Goal: Task Accomplishment & Management: Complete application form

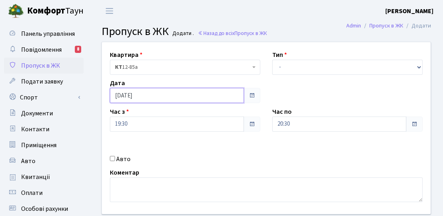
click at [137, 101] on input "[DATE]" at bounding box center [177, 95] width 134 height 15
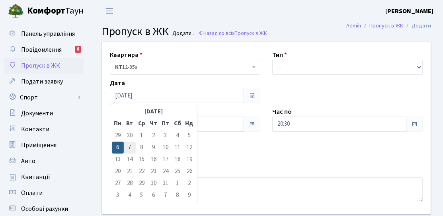
click at [130, 147] on td "7" at bounding box center [130, 148] width 12 height 12
type input "[DATE]"
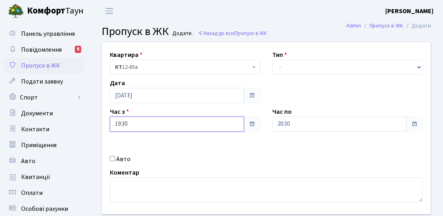
click at [160, 125] on input "19:30" at bounding box center [177, 124] width 134 height 15
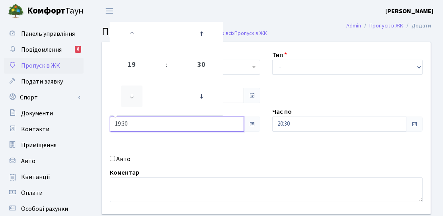
click at [130, 99] on icon at bounding box center [131, 96] width 21 height 21
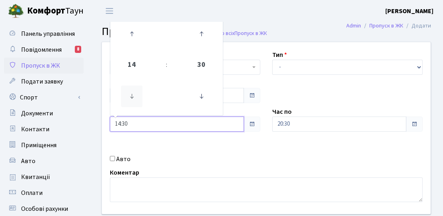
click at [130, 99] on icon at bounding box center [131, 96] width 21 height 21
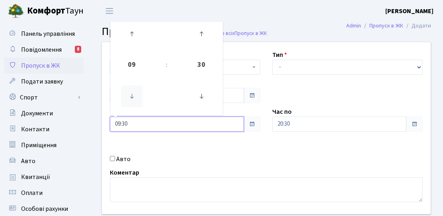
click at [130, 99] on icon at bounding box center [131, 96] width 21 height 21
click at [204, 105] on icon at bounding box center [201, 96] width 21 height 21
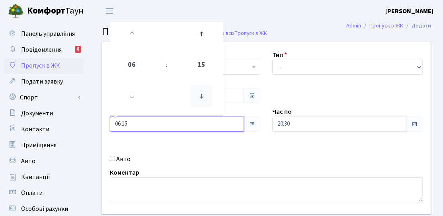
type input "06:00"
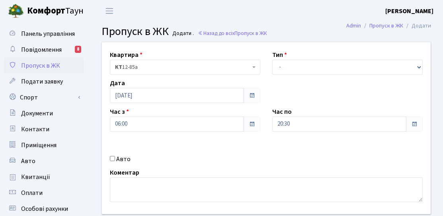
click at [270, 121] on div "Час по 20:30" at bounding box center [347, 119] width 162 height 25
click at [275, 122] on input "20:30" at bounding box center [339, 124] width 134 height 15
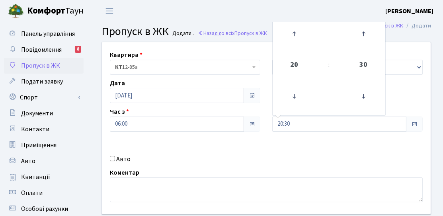
click at [296, 14] on header "[PERSON_NAME] [PERSON_NAME] Мій обліковий запис Вийти" at bounding box center [221, 11] width 443 height 22
click at [292, 127] on input "20:30" at bounding box center [339, 124] width 134 height 15
click at [296, 41] on icon at bounding box center [293, 33] width 21 height 21
click at [361, 94] on icon at bounding box center [363, 96] width 21 height 21
click at [364, 104] on icon at bounding box center [363, 96] width 21 height 21
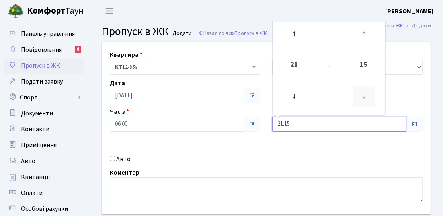
type input "21:00"
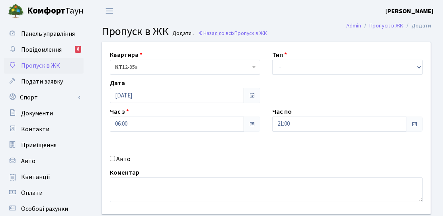
click at [247, 103] on span at bounding box center [251, 95] width 17 height 15
click at [280, 65] on select "- Доставка Таксі Гості Сервіс" at bounding box center [347, 67] width 150 height 15
click at [272, 60] on select "- Доставка Таксі Гості Сервіс" at bounding box center [347, 67] width 150 height 15
click at [298, 66] on select "- Доставка Таксі Гості Сервіс" at bounding box center [347, 67] width 150 height 15
select select "3"
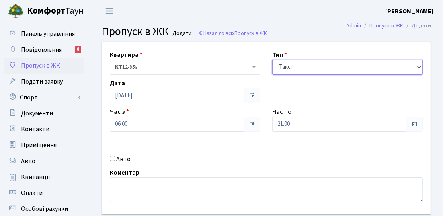
click at [272, 60] on select "- Доставка Таксі Гості Сервіс" at bounding box center [347, 67] width 150 height 15
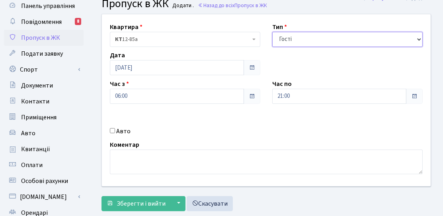
scroll to position [40, 0]
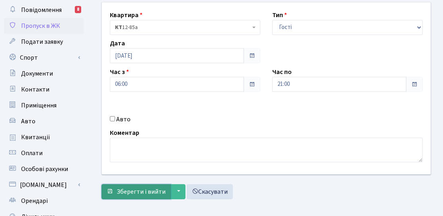
click at [123, 187] on span "Зберегти і вийти" at bounding box center [141, 191] width 49 height 9
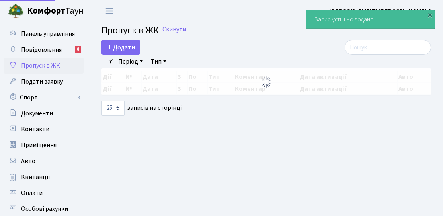
select select "25"
